Goal: Task Accomplishment & Management: Manage account settings

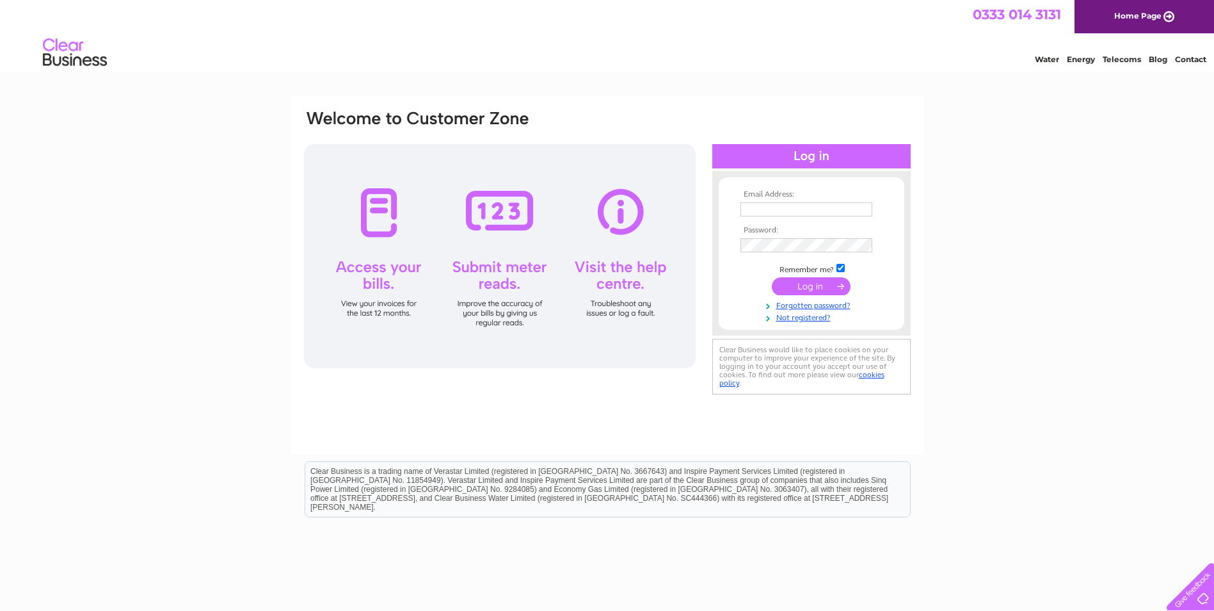
click at [763, 210] on input "text" at bounding box center [807, 209] width 132 height 14
type input "[EMAIL_ADDRESS][DOMAIN_NAME]"
click at [814, 287] on input "submit" at bounding box center [811, 286] width 79 height 18
click at [802, 289] on input "submit" at bounding box center [811, 286] width 79 height 18
